Goal: Transaction & Acquisition: Purchase product/service

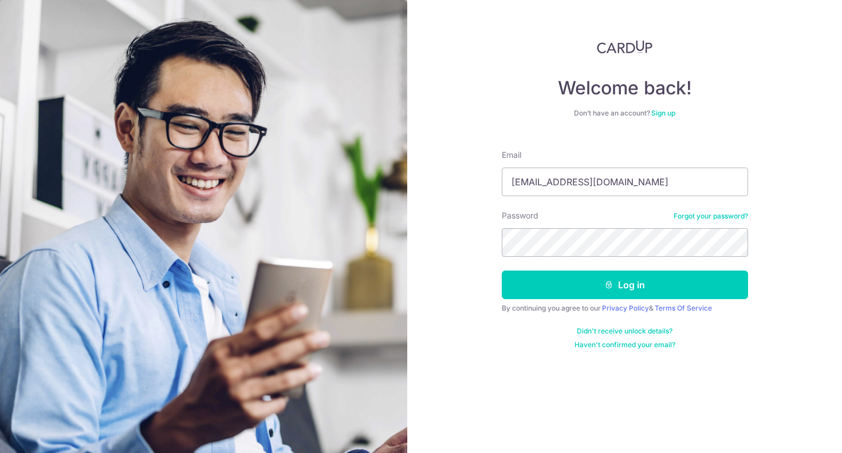
type input "peh1219@gmail.com"
click at [624, 285] on button "Log in" at bounding box center [625, 285] width 246 height 29
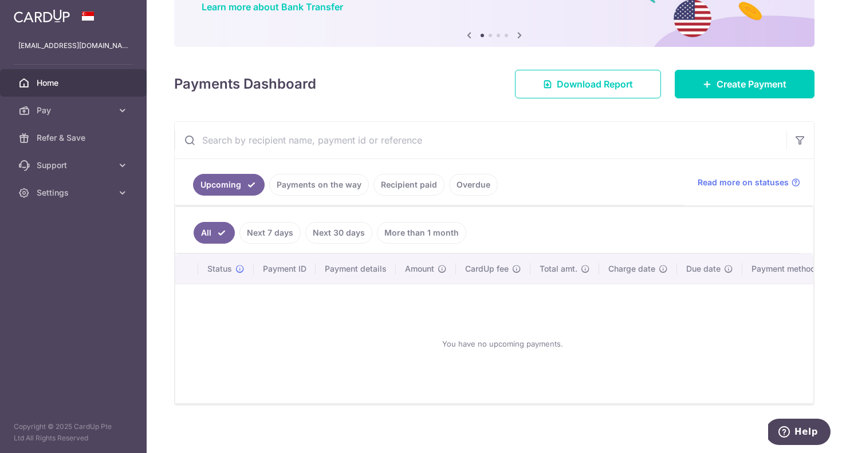
scroll to position [101, 0]
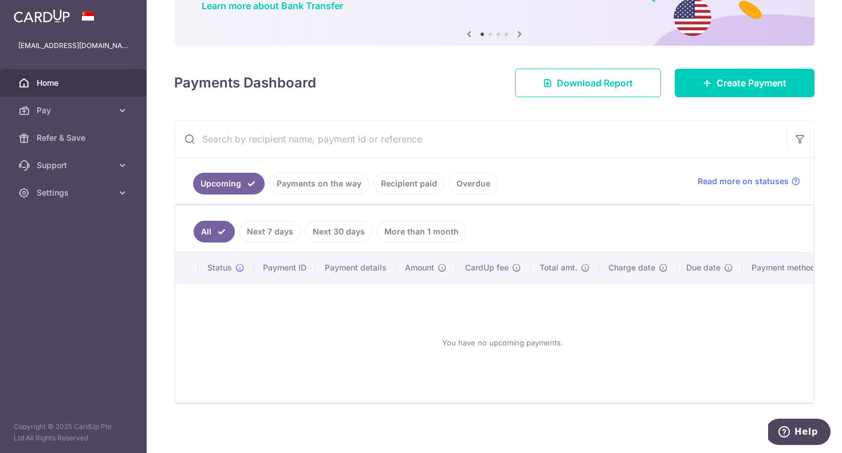
click at [402, 181] on link "Recipient paid" at bounding box center [408, 184] width 71 height 22
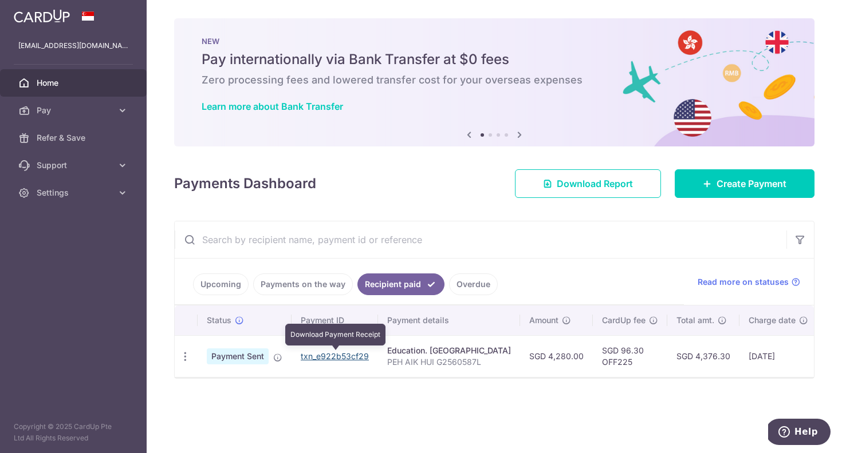
scroll to position [0, 0]
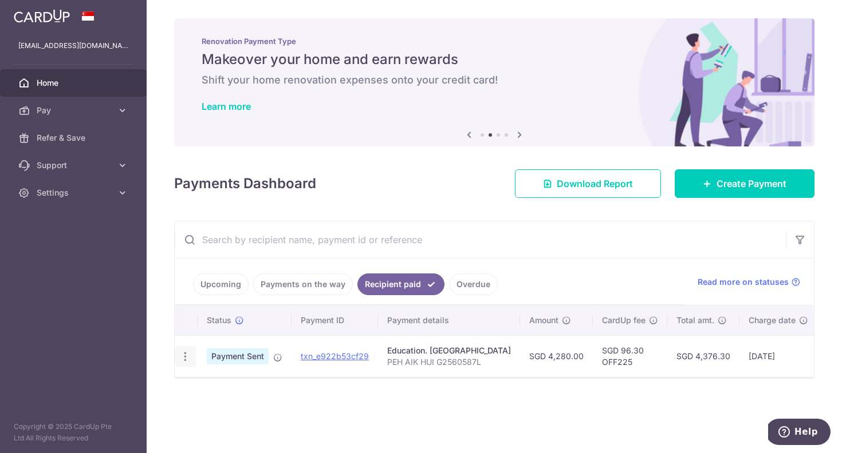
click at [184, 358] on icon "button" at bounding box center [185, 357] width 12 height 12
click at [160, 364] on div "× Pause Schedule Pause all future payments in this series Pause just this one p…" at bounding box center [494, 226] width 695 height 453
click at [322, 357] on link "txn_e922b53cf29" at bounding box center [335, 357] width 68 height 10
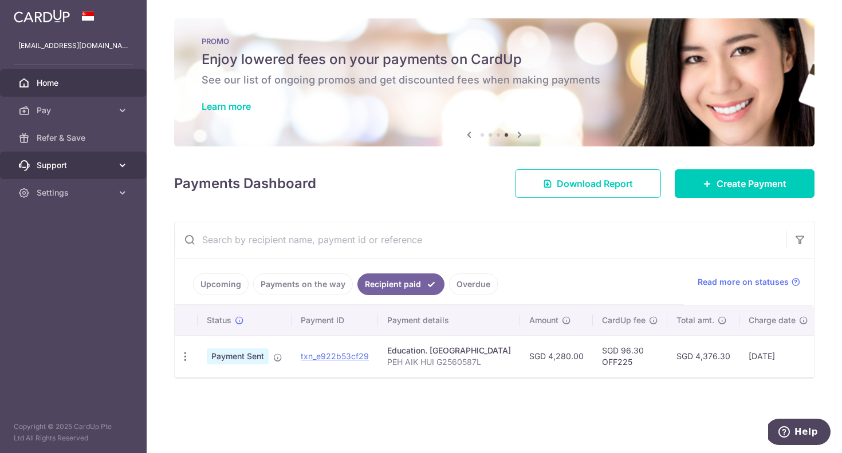
click at [119, 169] on icon at bounding box center [122, 165] width 11 height 11
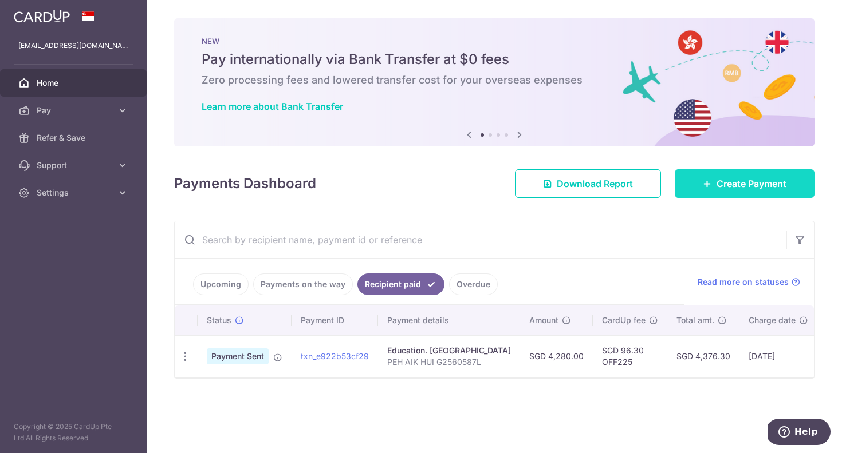
click at [716, 179] on span "Create Payment" at bounding box center [751, 184] width 70 height 14
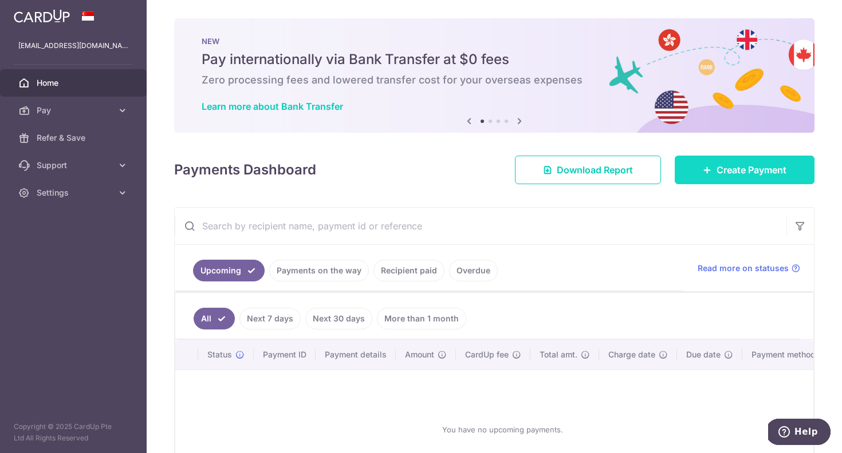
click at [713, 168] on link "Create Payment" at bounding box center [744, 170] width 140 height 29
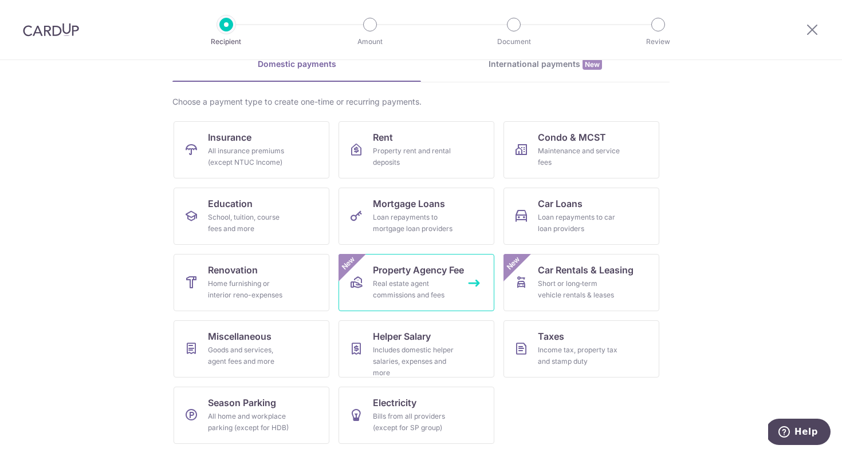
scroll to position [59, 0]
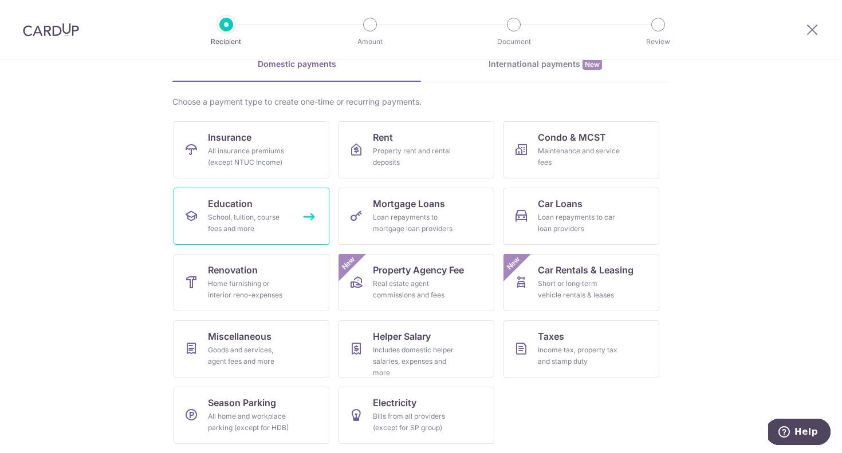
click at [260, 223] on div "School, tuition, course fees and more" at bounding box center [249, 223] width 82 height 23
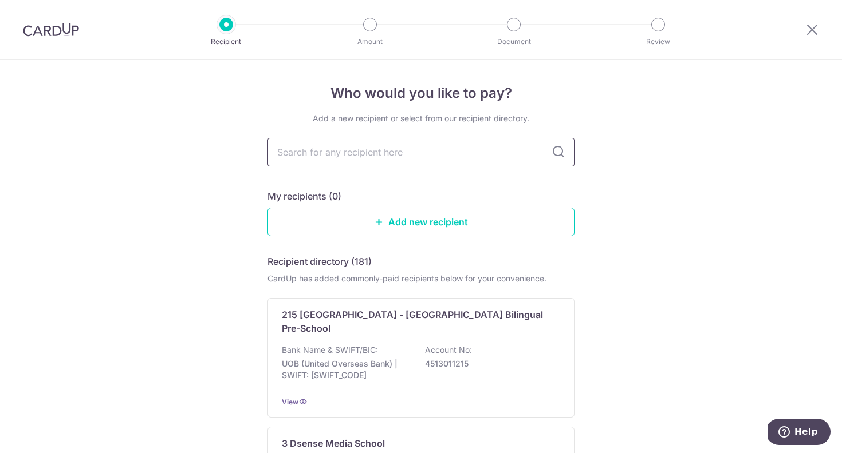
click at [343, 156] on input "text" at bounding box center [420, 152] width 307 height 29
type input "nan"
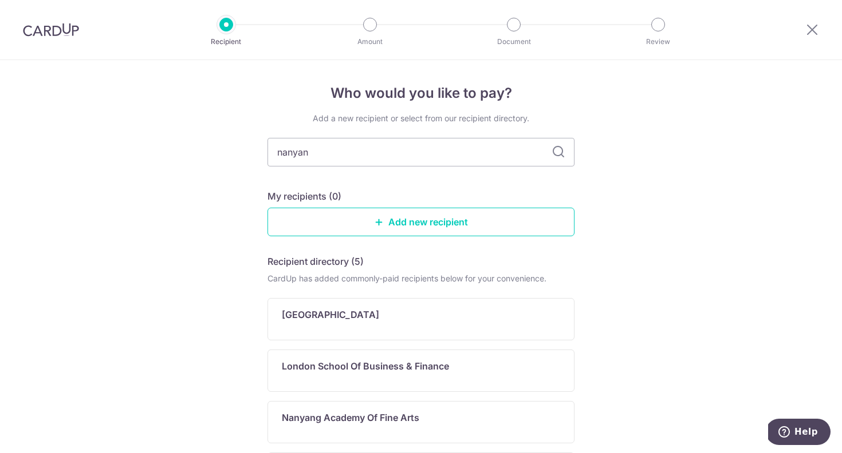
type input "nanyang"
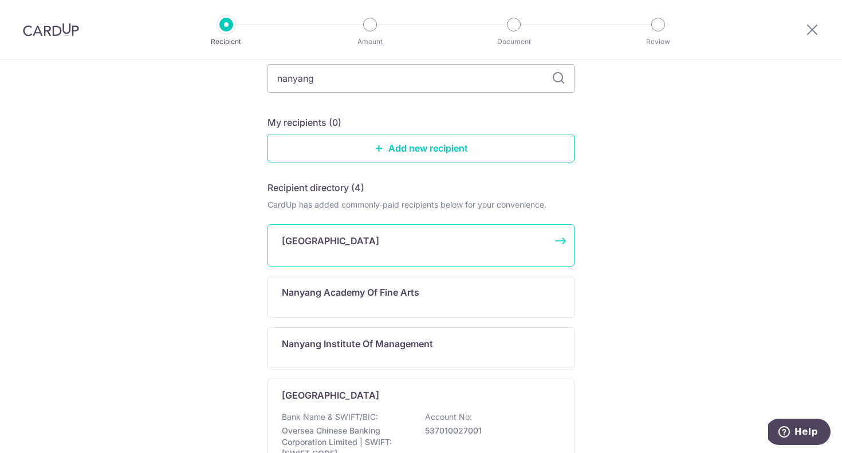
scroll to position [82, 0]
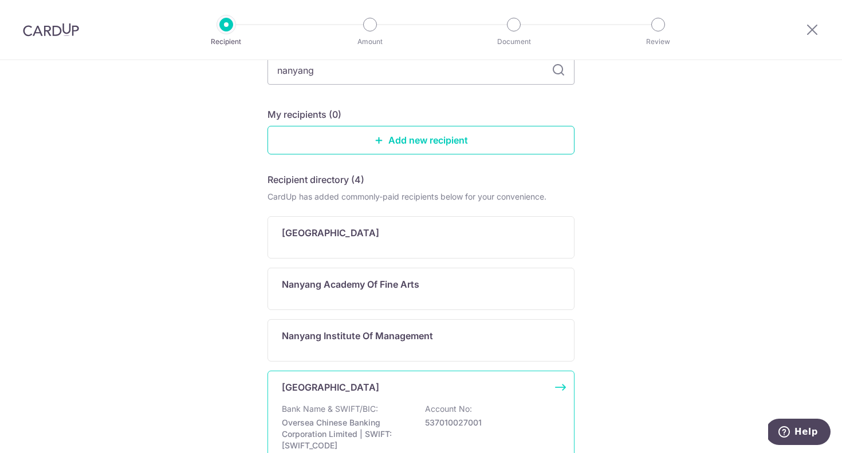
click at [350, 399] on div "Nanyang Technological University Bank Name & SWIFT/BIC: Oversea Chinese Banking…" at bounding box center [420, 427] width 307 height 112
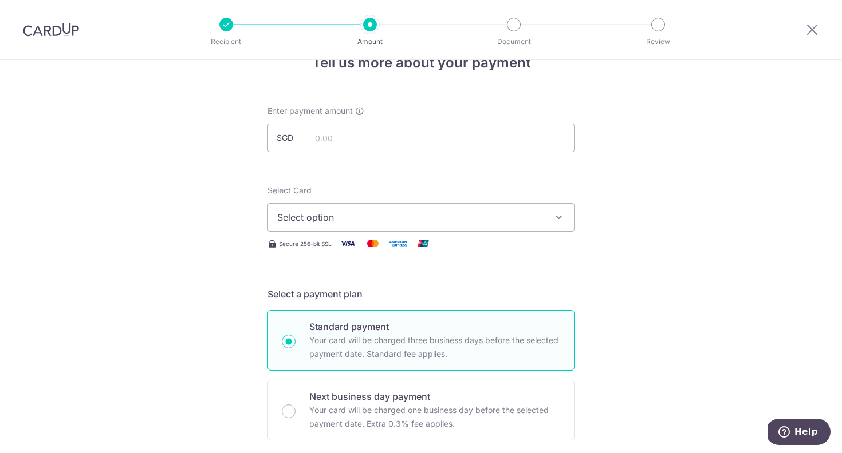
scroll to position [59, 0]
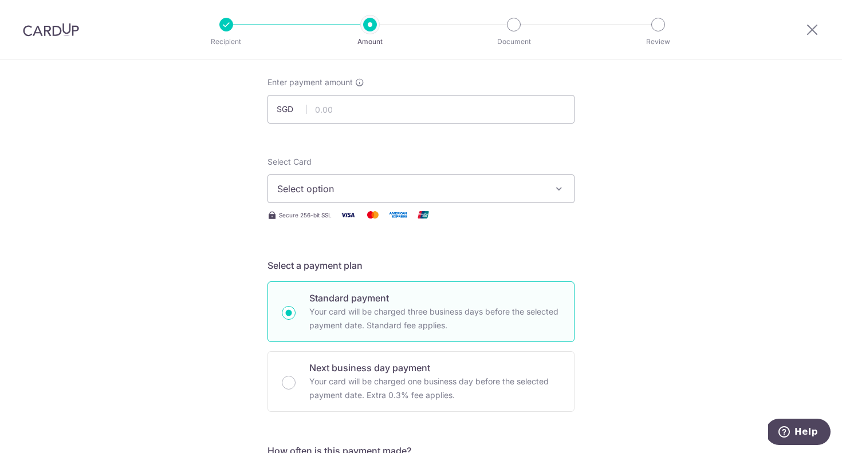
click at [319, 196] on button "Select option" at bounding box center [420, 189] width 307 height 29
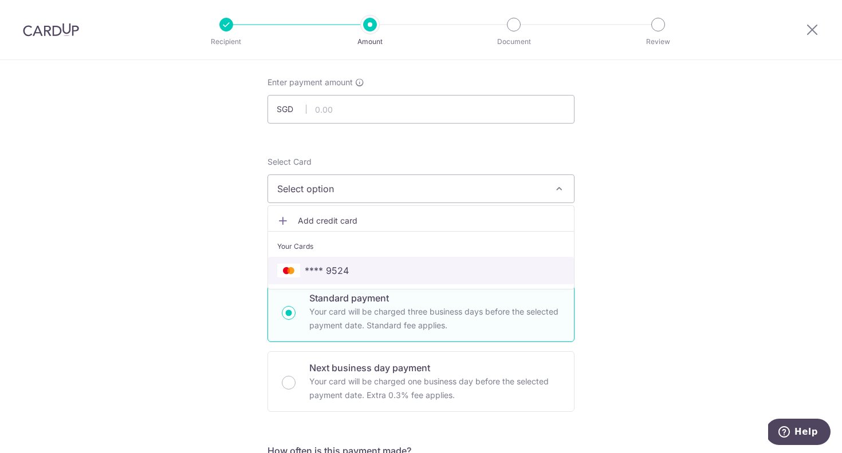
click at [313, 257] on link "**** 9524" at bounding box center [421, 270] width 306 height 27
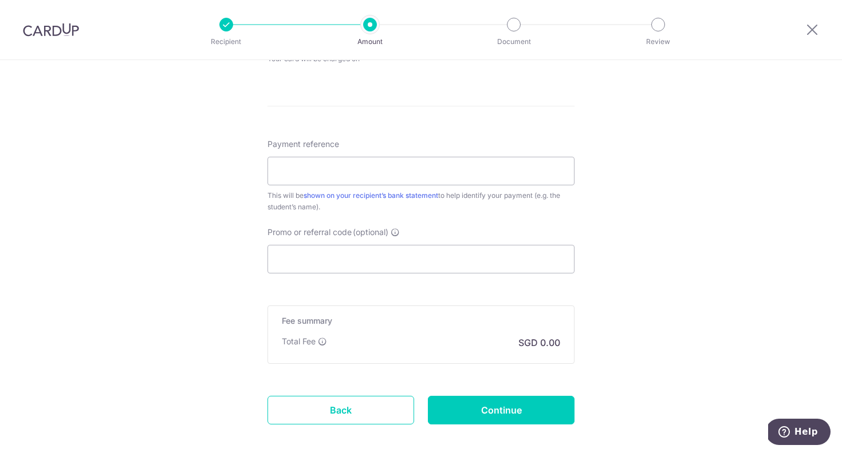
scroll to position [596, 0]
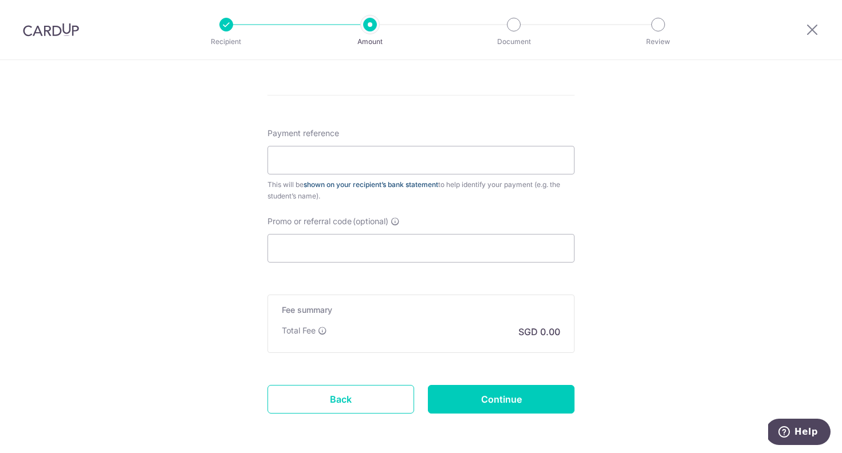
click at [385, 182] on link "shown on your recipient’s bank statement" at bounding box center [370, 184] width 135 height 9
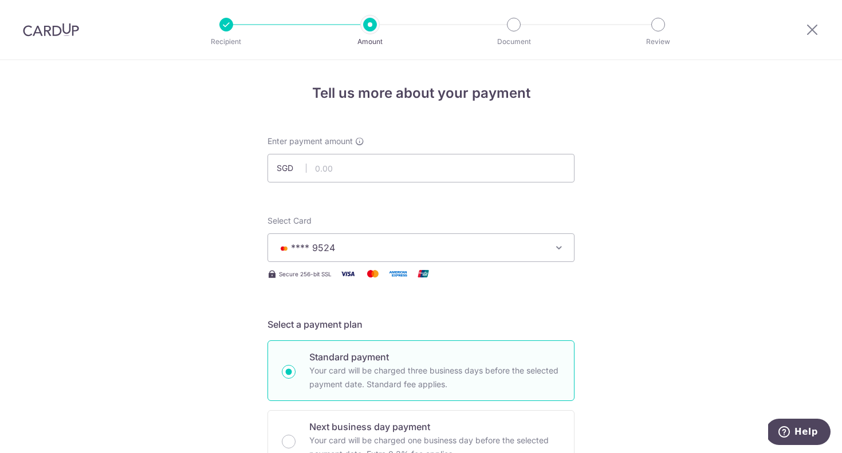
scroll to position [0, 0]
